Goal: Task Accomplishment & Management: Use online tool/utility

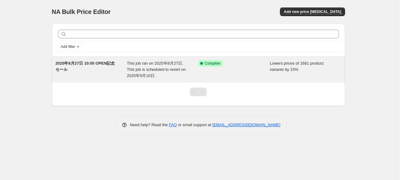
click at [143, 74] on span "This job ran on 2025年8月27日. This job is scheduled to revert on 2025年9月10日." at bounding box center [156, 69] width 59 height 17
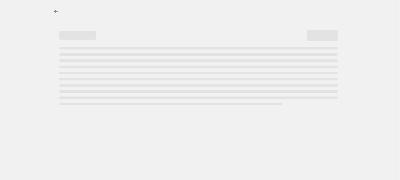
select select "percentage"
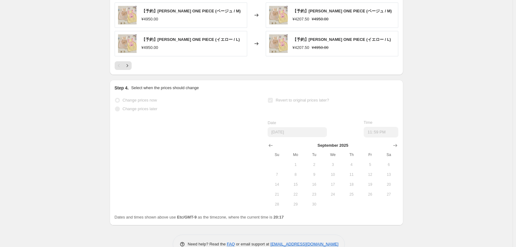
scroll to position [563, 0]
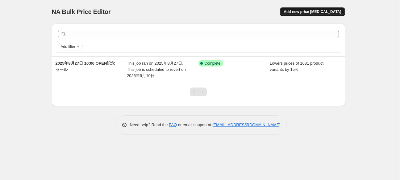
click at [317, 9] on button "Add new price [MEDICAL_DATA]" at bounding box center [312, 11] width 65 height 9
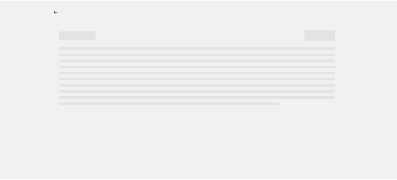
select select "percentage"
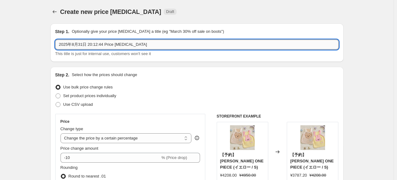
drag, startPoint x: 90, startPoint y: 45, endPoint x: 163, endPoint y: 44, distance: 73.2
click at [163, 44] on input "2025年8月31日 20:12:44 Price [MEDICAL_DATA]" at bounding box center [197, 45] width 284 height 10
click at [90, 45] on input "2025年8月31日 追加①" at bounding box center [197, 45] width 284 height 10
paste input "OPEN記念セール"
type input "2025年8月31日 OPEN記念セール追加①"
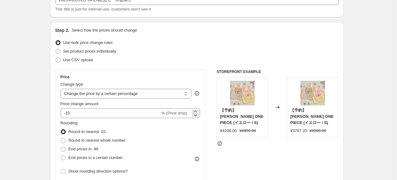
scroll to position [62, 0]
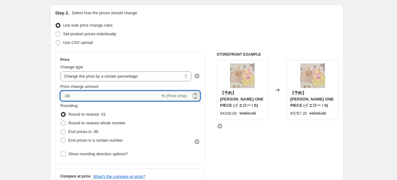
click at [103, 97] on input "-10" at bounding box center [111, 96] width 100 height 10
type input "-1"
type input "-15"
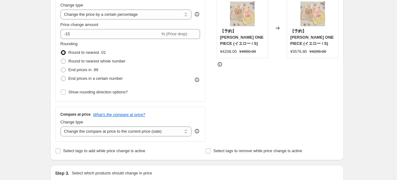
scroll to position [154, 0]
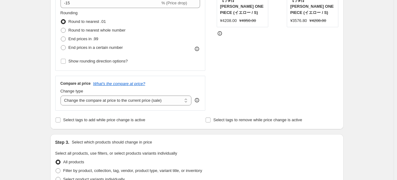
drag, startPoint x: 60, startPoint y: 118, endPoint x: 46, endPoint y: 116, distance: 13.8
click at [60, 118] on input "Select tags to add while price change is active" at bounding box center [58, 119] width 5 height 5
checkbox input "true"
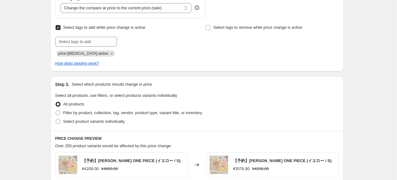
scroll to position [247, 0]
click at [77, 112] on span "Filter by product, collection, tag, vendor, product type, variant title, or inv…" at bounding box center [132, 112] width 139 height 5
click at [56, 110] on input "Filter by product, collection, tag, vendor, product type, variant title, or inv…" at bounding box center [56, 110] width 0 height 0
radio input "true"
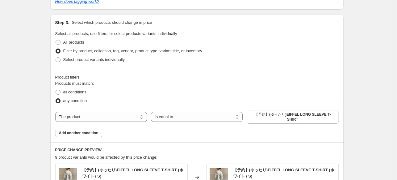
scroll to position [309, 0]
click at [171, 118] on select "Is equal to Is not equal to" at bounding box center [197, 117] width 92 height 10
click at [196, 87] on div "all conditions" at bounding box center [197, 91] width 284 height 9
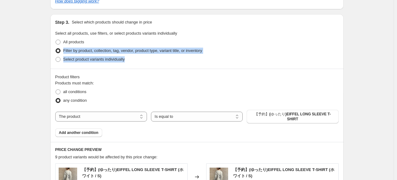
drag, startPoint x: 133, startPoint y: 59, endPoint x: 64, endPoint y: 51, distance: 69.6
click at [64, 51] on ul "All products Filter by product, collection, tag, vendor, product type, variant …" at bounding box center [197, 51] width 284 height 26
copy ul "Filter by product, collection, tag, vendor, product type, variant title, or inv…"
drag, startPoint x: 302, startPoint y: 44, endPoint x: 176, endPoint y: 96, distance: 135.7
click at [302, 44] on div "All products" at bounding box center [197, 42] width 284 height 9
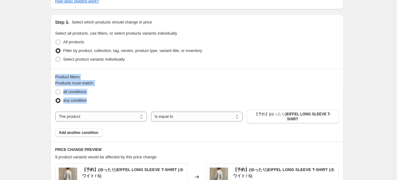
drag, startPoint x: 87, startPoint y: 101, endPoint x: 54, endPoint y: 78, distance: 39.3
click at [54, 78] on div "Product filters Products must match: all conditions any condition The product T…" at bounding box center [196, 105] width 293 height 73
copy div "Product filters Products must match: all conditions any condition"
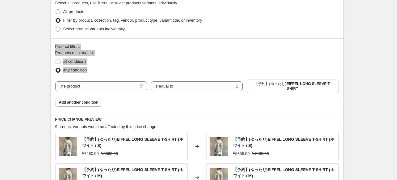
scroll to position [340, 0]
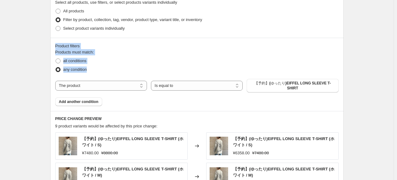
click at [137, 48] on div "Product filters" at bounding box center [197, 46] width 284 height 6
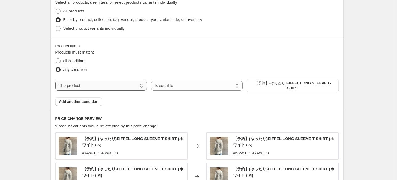
click at [70, 82] on select "The product The product's collection The product's tag The product's vendor The…" at bounding box center [101, 86] width 92 height 10
click at [40, 82] on div "Create new price change job. This page is ready Create new price change job Dra…" at bounding box center [197, 27] width 394 height 735
drag, startPoint x: 49, startPoint y: 82, endPoint x: 110, endPoint y: 83, distance: 61.2
click at [95, 82] on div "Step 1. Optionally give your price change job a title (eg "March 30% off sale o…" at bounding box center [194, 18] width 298 height 679
click at [171, 86] on select "Is equal to Is not equal to" at bounding box center [197, 86] width 92 height 10
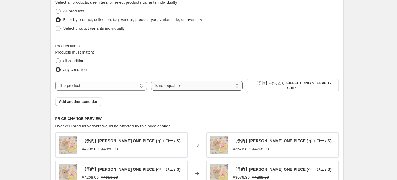
drag, startPoint x: 155, startPoint y: 76, endPoint x: 193, endPoint y: 84, distance: 38.4
click at [192, 84] on div "Products must match: all conditions any condition The product The product's col…" at bounding box center [197, 77] width 284 height 57
drag, startPoint x: 370, startPoint y: 79, endPoint x: 148, endPoint y: 87, distance: 221.7
click at [148, 87] on div "Create new price change job. This page is ready Create new price change job Dra…" at bounding box center [197, 22] width 394 height 725
copy div "The product The product's collection The product's tag The product's vendor The…"
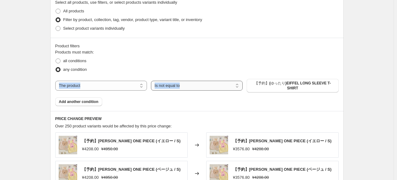
click at [213, 81] on select "Is equal to Is not equal to" at bounding box center [197, 86] width 92 height 10
select select "equal"
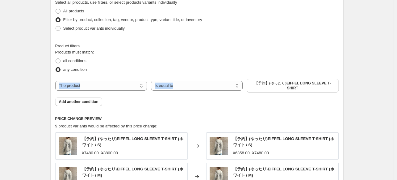
click at [124, 99] on div "Products must match: all conditions any condition The product The product's col…" at bounding box center [197, 77] width 284 height 57
click at [256, 85] on span "【予約】(ゆったり)EIFFEL LONG SLEEVE T-SHIRT" at bounding box center [293, 86] width 84 height 10
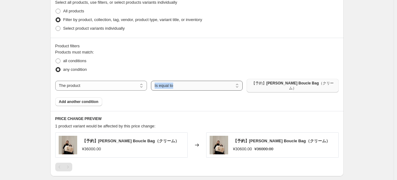
drag, startPoint x: 360, startPoint y: 82, endPoint x: 184, endPoint y: 86, distance: 175.5
copy div "Is equal to Is not equal to Is equal to 【予約】Teddy Shearing Boucle Bag（クリーム） Add…"
click at [70, 99] on span "Add another condition" at bounding box center [79, 101] width 40 height 5
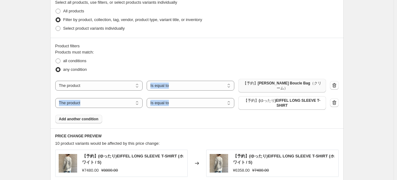
click at [158, 120] on div "Products must match: all conditions any condition The product The product's col…" at bounding box center [197, 86] width 284 height 74
click at [274, 106] on span "【予約】(ゆったり)EIFFEL LONG SLEEVE T-SHIRT" at bounding box center [282, 103] width 80 height 10
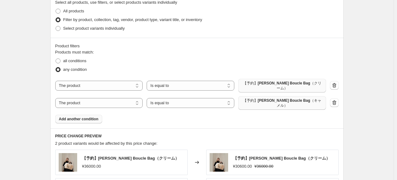
click at [96, 120] on span "Add another condition" at bounding box center [79, 118] width 40 height 5
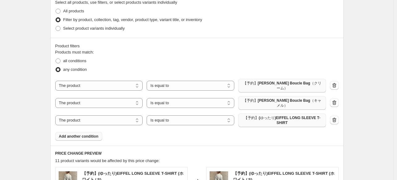
click at [289, 121] on span "【予約】(ゆったり)EIFFEL LONG SLEEVE T-SHIRT" at bounding box center [282, 120] width 80 height 10
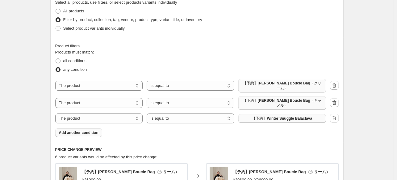
click at [86, 130] on button "Add another condition" at bounding box center [78, 132] width 47 height 9
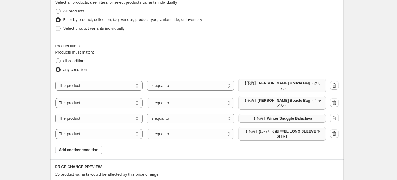
click at [292, 135] on span "【予約】(ゆったり)EIFFEL LONG SLEEVE T-SHIRT" at bounding box center [282, 134] width 80 height 10
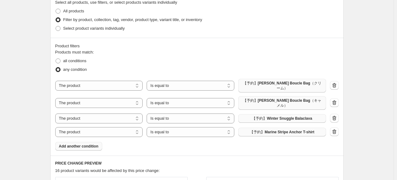
click at [95, 145] on span "Add another condition" at bounding box center [79, 146] width 40 height 5
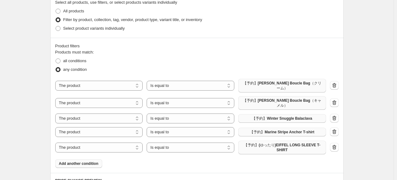
click at [276, 146] on span "【予約】(ゆったり)EIFFEL LONG SLEEVE T-SHIRT" at bounding box center [282, 147] width 80 height 10
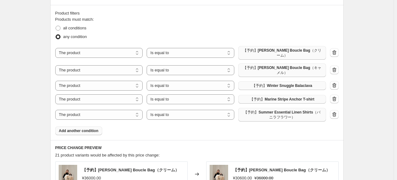
scroll to position [402, 0]
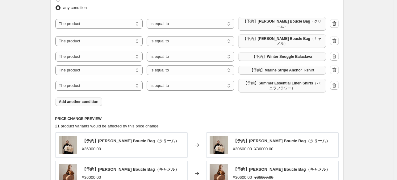
click at [90, 99] on button "Add another condition" at bounding box center [78, 101] width 47 height 9
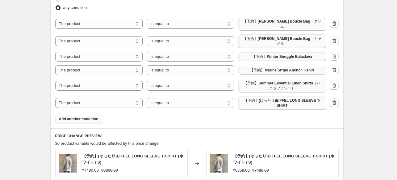
click at [288, 103] on span "【予約】(ゆったり)EIFFEL LONG SLEEVE T-SHIRT" at bounding box center [282, 103] width 80 height 10
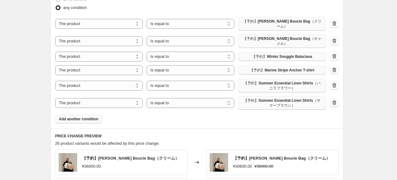
click at [85, 120] on span "Add another condition" at bounding box center [79, 118] width 40 height 5
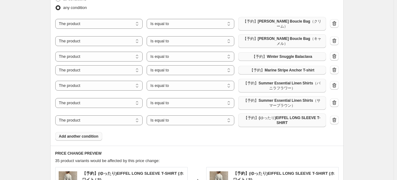
click at [271, 121] on span "【予約】(ゆったり)EIFFEL LONG SLEEVE T-SHIRT" at bounding box center [282, 120] width 80 height 10
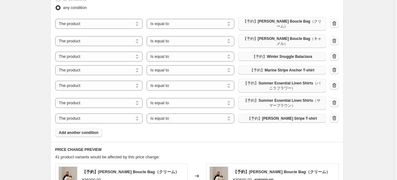
click at [80, 133] on span "Add another condition" at bounding box center [79, 132] width 40 height 5
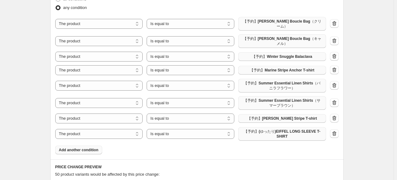
click at [264, 135] on span "【予約】(ゆったり)EIFFEL LONG SLEEVE T-SHIRT" at bounding box center [282, 134] width 80 height 10
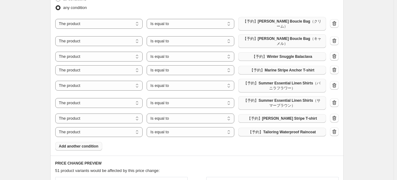
click at [89, 147] on span "Add another condition" at bounding box center [79, 146] width 40 height 5
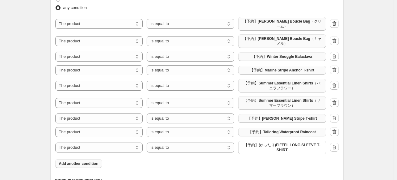
click at [277, 149] on span "【予約】(ゆったり)EIFFEL LONG SLEEVE T-SHIRT" at bounding box center [282, 147] width 80 height 10
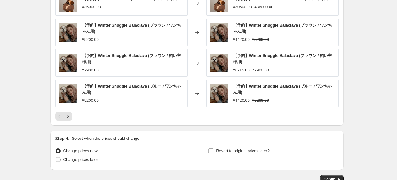
scroll to position [671, 0]
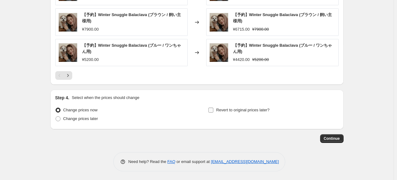
click at [213, 110] on input "Revert to original prices later?" at bounding box center [211, 110] width 5 height 5
checkbox input "true"
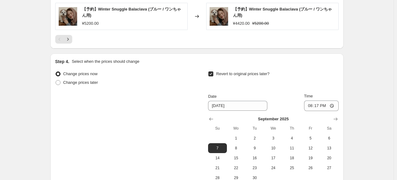
scroll to position [732, 0]
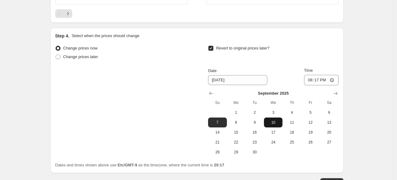
click at [273, 122] on span "10" at bounding box center [274, 122] width 14 height 5
type input "[DATE]"
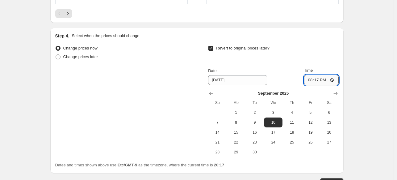
click at [325, 79] on input "20:17" at bounding box center [321, 80] width 35 height 11
click at [317, 78] on input "20:17" at bounding box center [321, 80] width 35 height 11
type input "23:59"
click at [158, 117] on div "Change prices now Change prices later Revert to original prices later? Date 9/1…" at bounding box center [197, 100] width 284 height 113
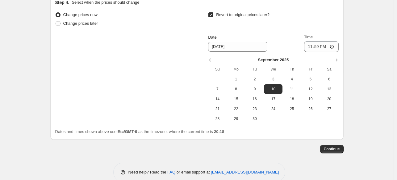
scroll to position [776, 0]
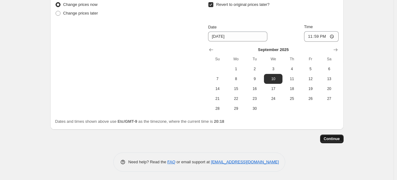
click at [340, 138] on span "Continue" at bounding box center [332, 138] width 16 height 5
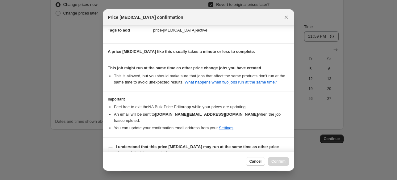
scroll to position [102, 0]
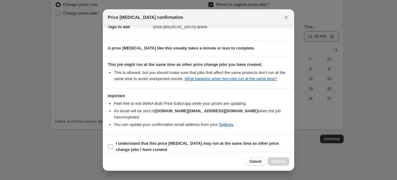
click at [123, 141] on b "I understand that this price change job may run at the same time as other price…" at bounding box center [197, 146] width 163 height 11
click at [113, 144] on input "I understand that this price change job may run at the same time as other price…" at bounding box center [110, 146] width 5 height 5
checkbox input "true"
click at [276, 160] on span "Confirm" at bounding box center [279, 161] width 14 height 5
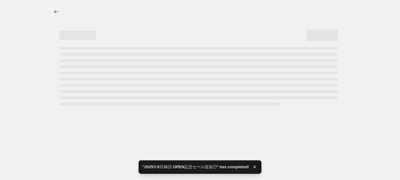
select select "percentage"
